Goal: Task Accomplishment & Management: Use online tool/utility

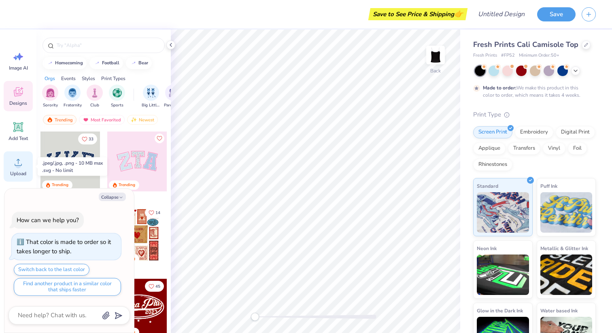
click at [13, 170] on span "Upload" at bounding box center [18, 173] width 16 height 6
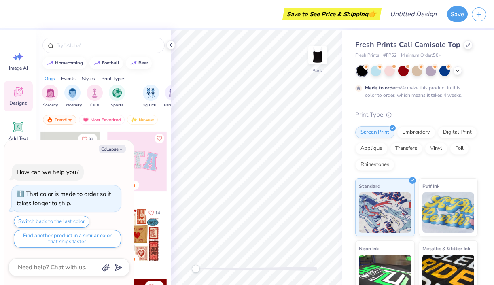
click at [198, 25] on div "Save to See Price & Shipping 👉" at bounding box center [195, 14] width 367 height 28
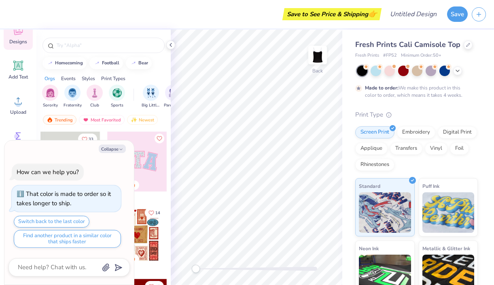
scroll to position [70, 0]
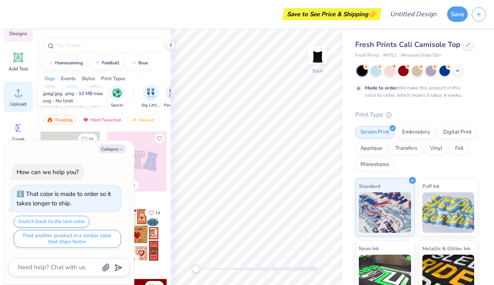
click at [18, 93] on icon at bounding box center [18, 92] width 7 height 7
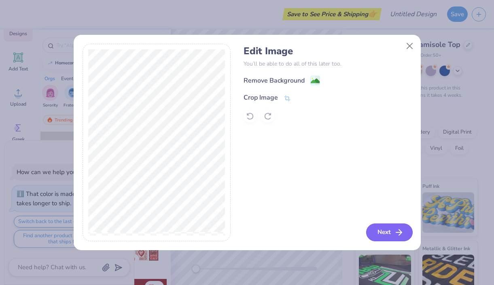
click at [380, 229] on button "Next" at bounding box center [389, 232] width 47 height 18
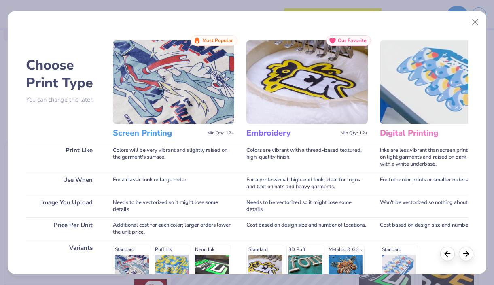
scroll to position [119, 0]
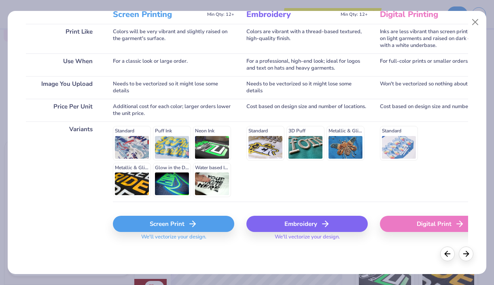
click at [152, 227] on div "Screen Print" at bounding box center [173, 224] width 121 height 16
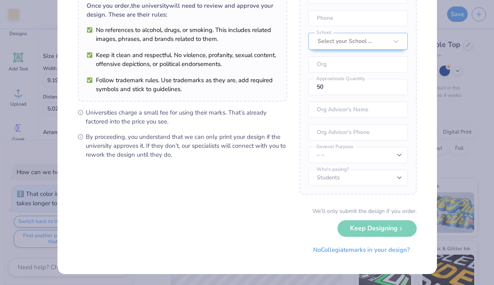
scroll to position [66, 0]
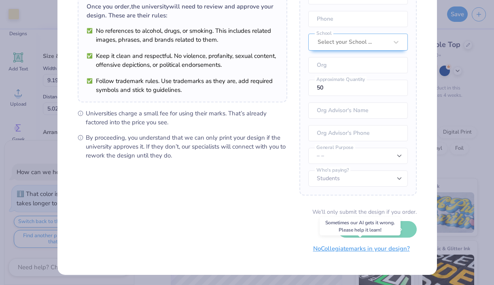
click at [325, 250] on button "No Collegiate marks in your design?" at bounding box center [361, 248] width 110 height 17
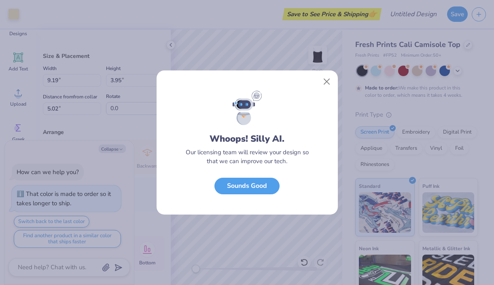
scroll to position [0, 0]
click at [244, 182] on button "Sounds Good" at bounding box center [246, 184] width 65 height 17
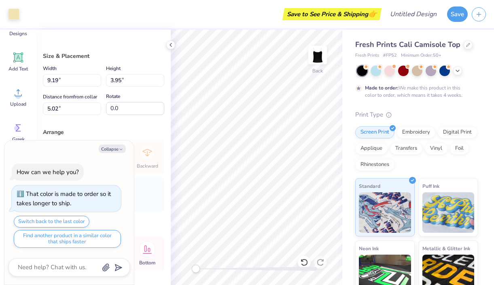
type textarea "x"
type input "4.52"
type input "1.94"
type input "2.87"
type textarea "x"
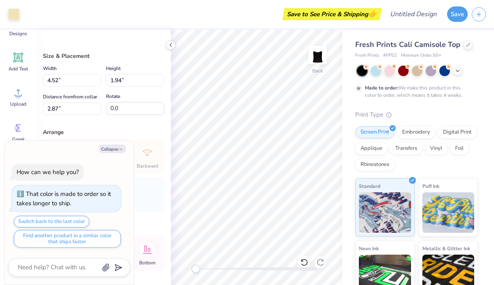
type input "5.30"
type input "2.28"
type input "1.06"
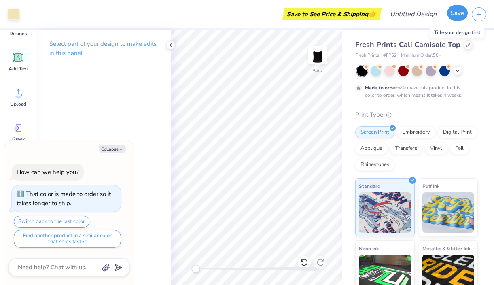
click at [456, 13] on button "Save" at bounding box center [457, 12] width 21 height 15
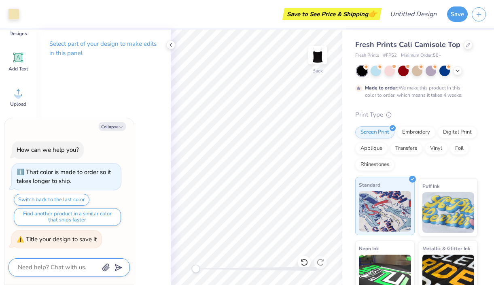
scroll to position [76, 0]
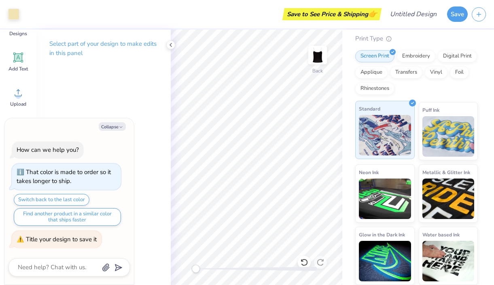
click at [381, 124] on img at bounding box center [385, 135] width 52 height 40
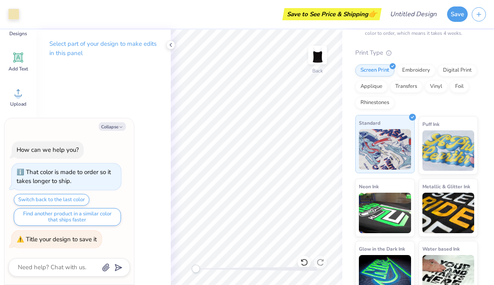
scroll to position [0, 0]
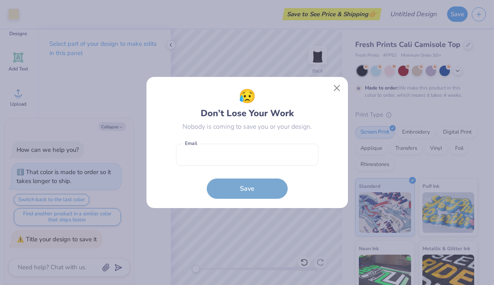
type textarea "x"
